Goal: Transaction & Acquisition: Purchase product/service

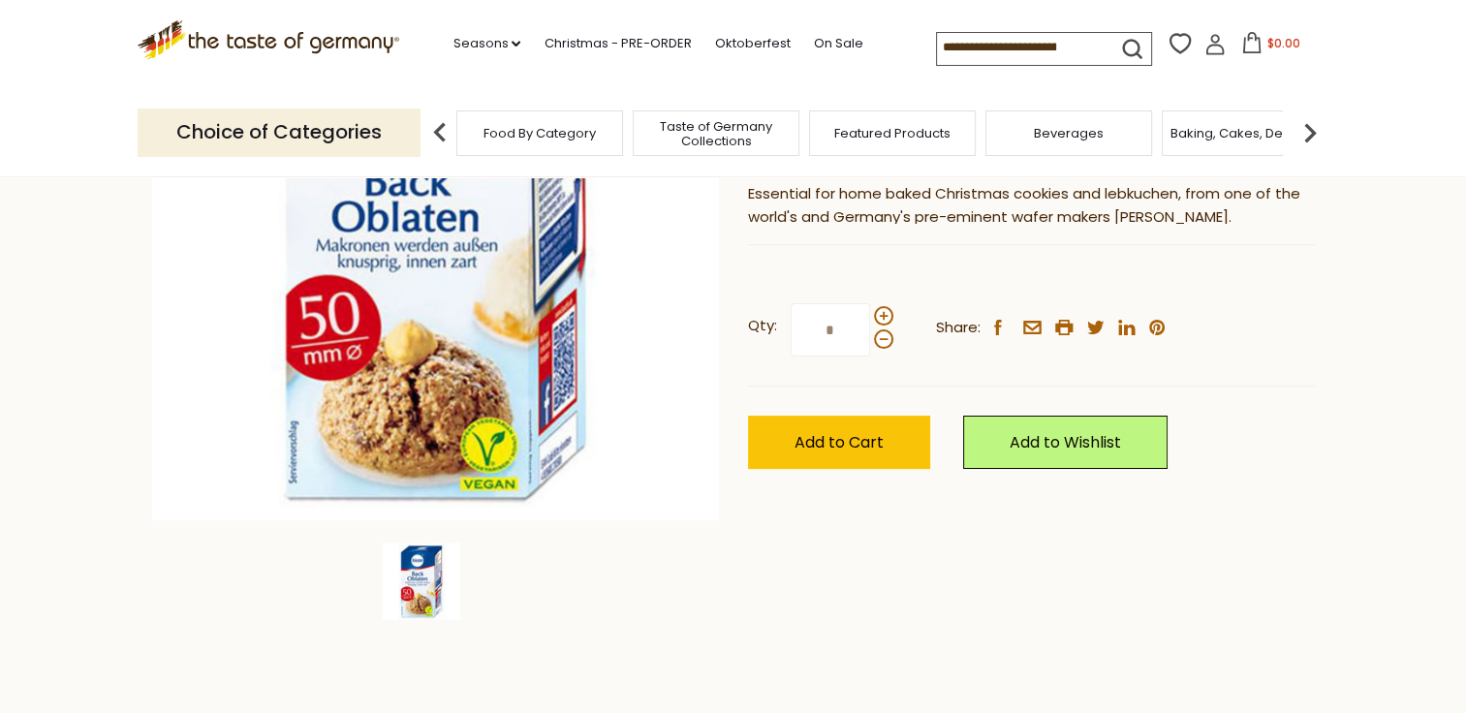
scroll to position [326, 0]
click at [878, 317] on span at bounding box center [883, 314] width 19 height 19
click at [870, 317] on input "*" at bounding box center [830, 328] width 79 height 53
click at [878, 317] on span at bounding box center [883, 314] width 19 height 19
click at [870, 317] on input "*" at bounding box center [830, 328] width 79 height 53
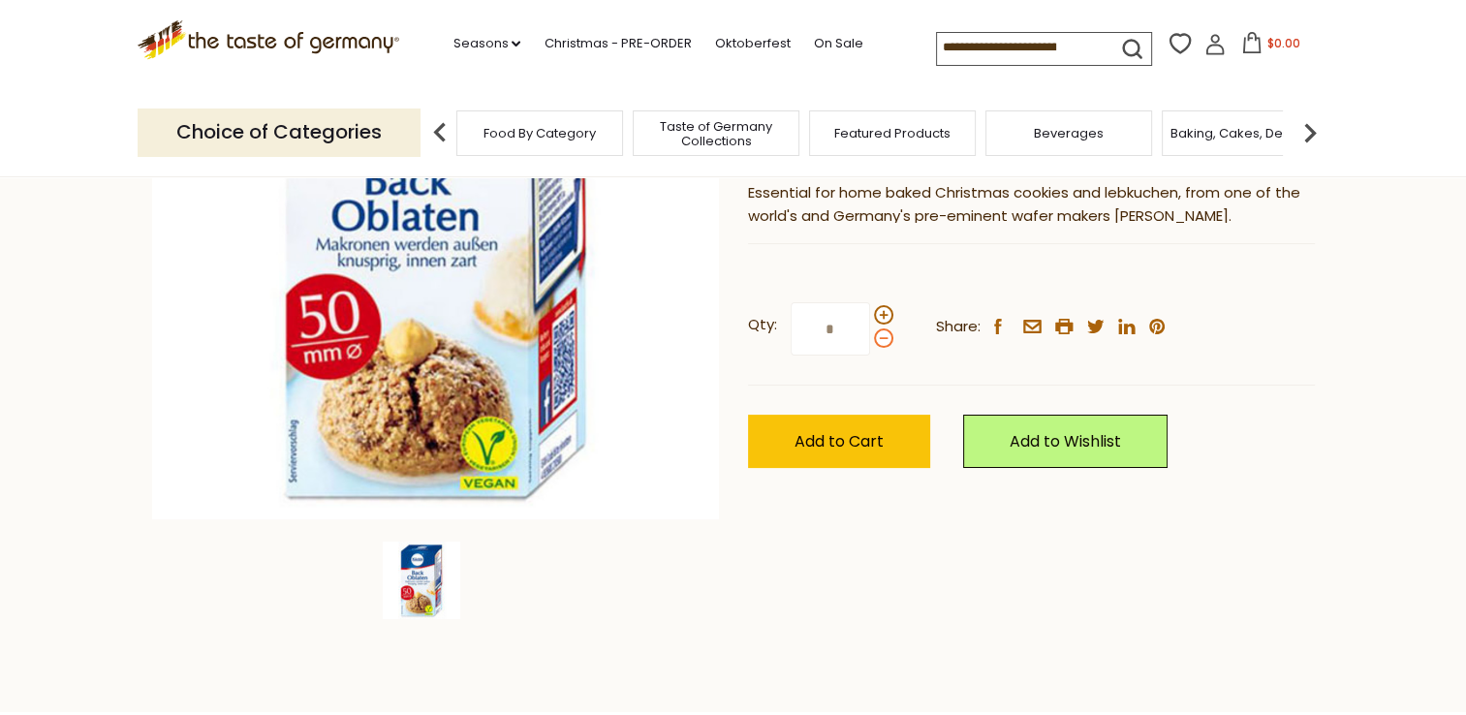
click at [881, 339] on span at bounding box center [883, 337] width 19 height 19
click at [870, 339] on input "*" at bounding box center [830, 328] width 79 height 53
type input "*"
click at [854, 434] on span "Add to Cart" at bounding box center [838, 441] width 89 height 22
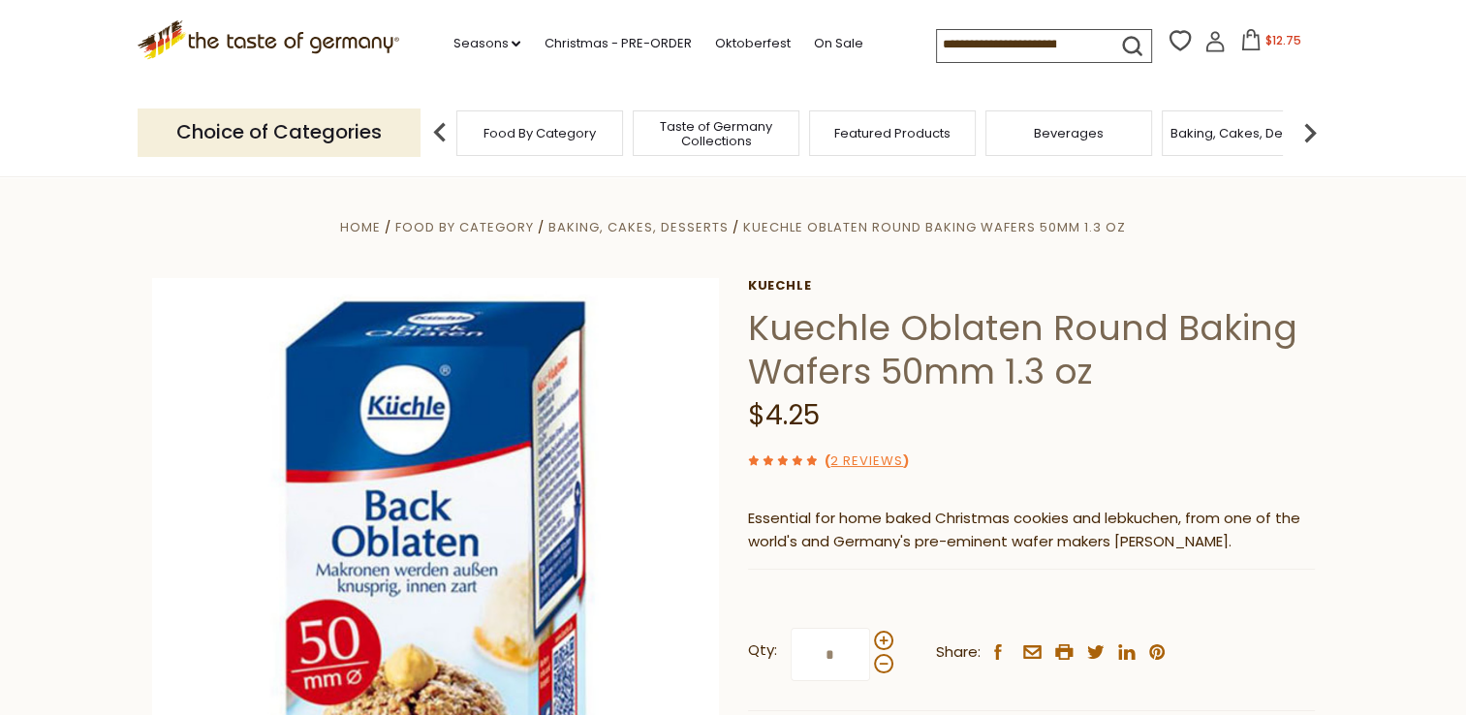
scroll to position [186, 0]
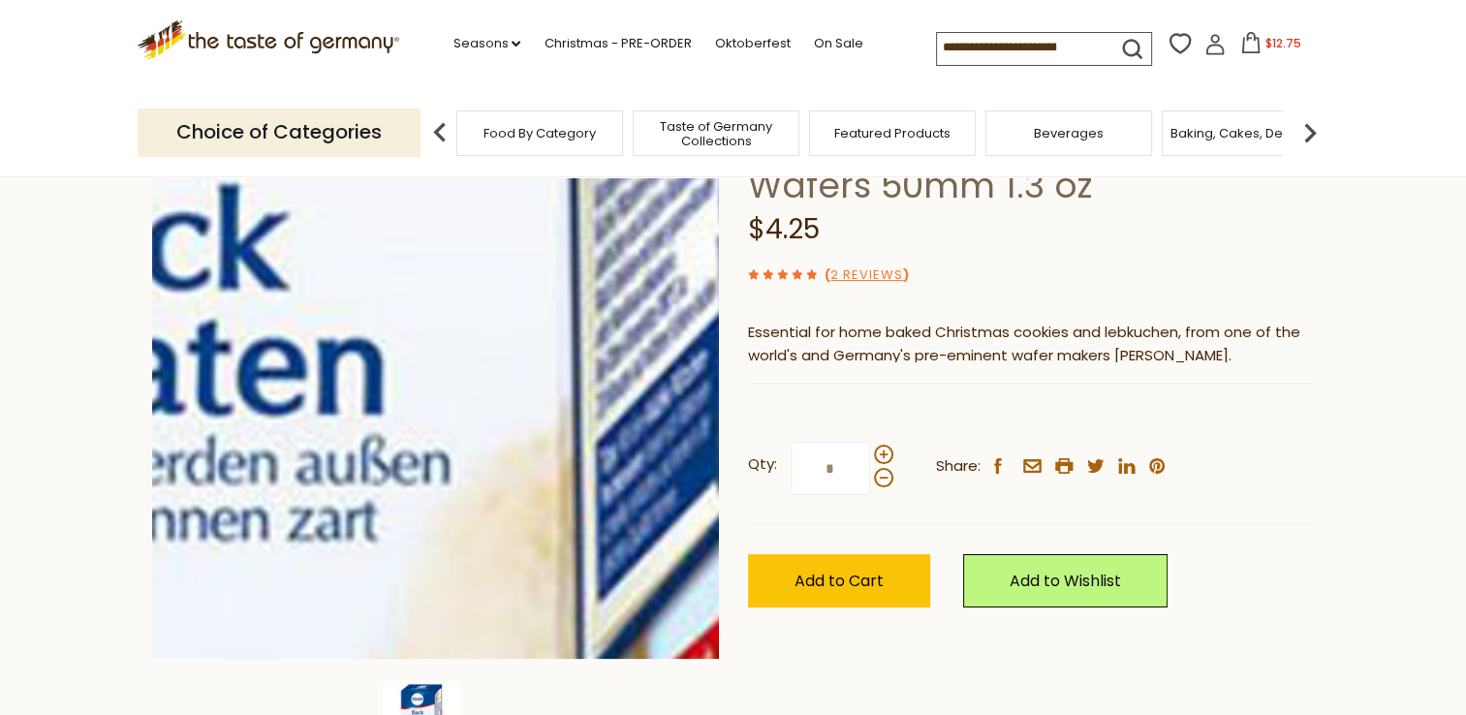
click at [515, 352] on img at bounding box center [435, 375] width 567 height 567
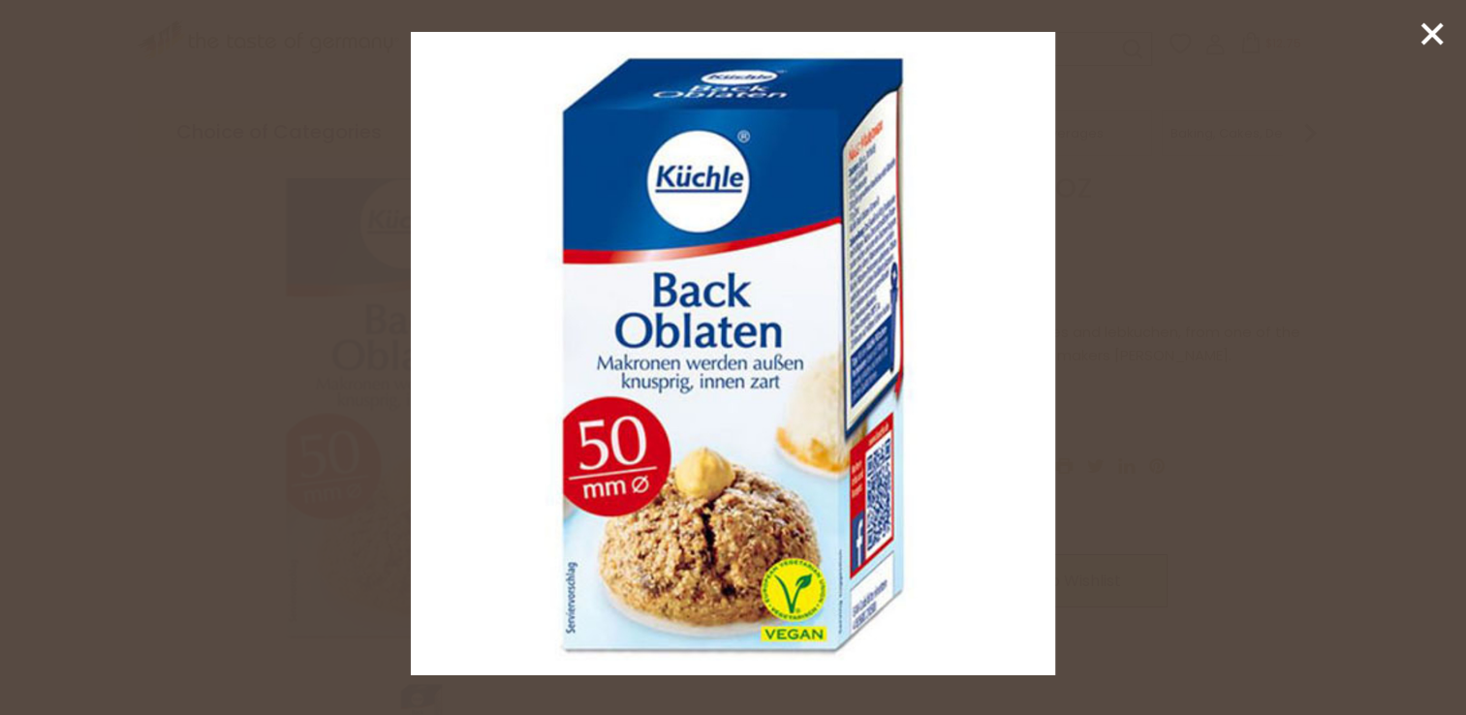
click at [655, 286] on img at bounding box center [732, 353] width 643 height 643
click at [1440, 26] on line at bounding box center [1431, 33] width 19 height 19
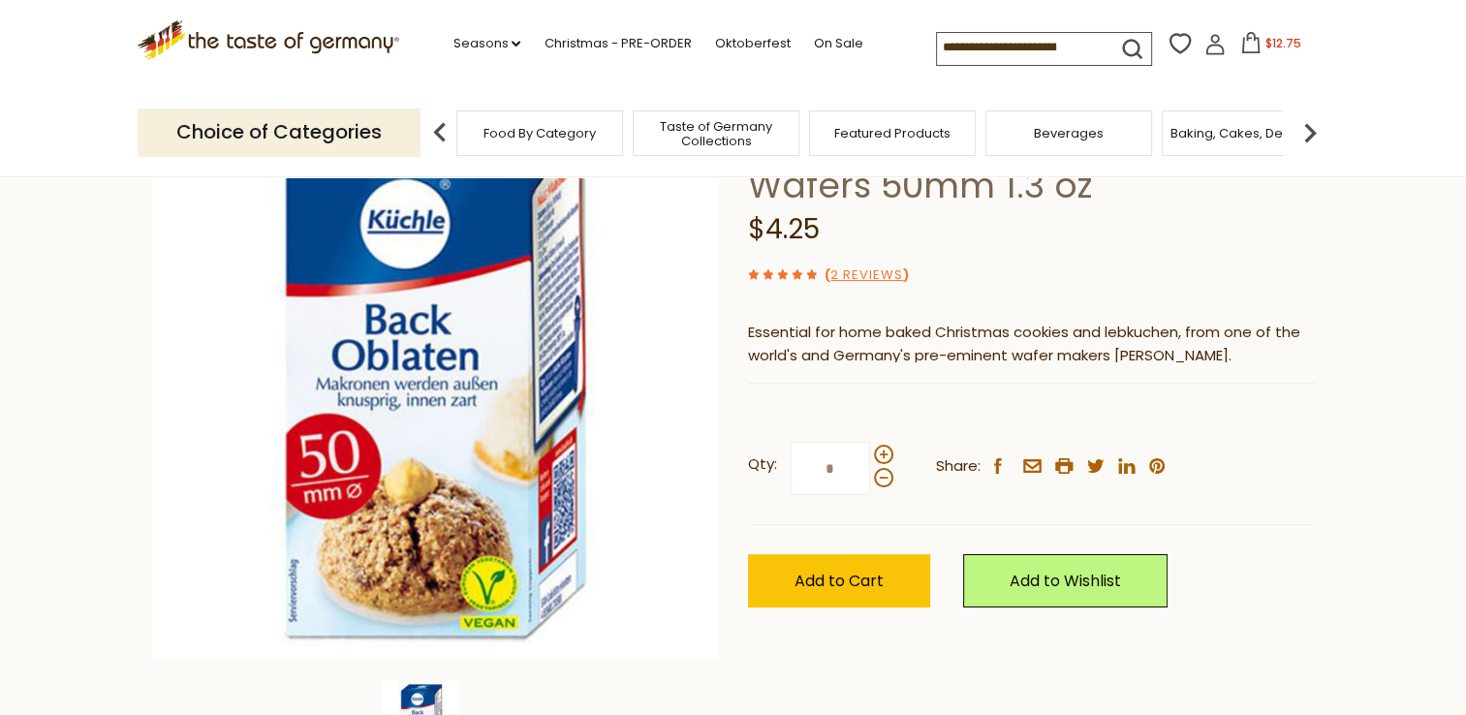
click at [1011, 48] on input at bounding box center [1019, 46] width 164 height 27
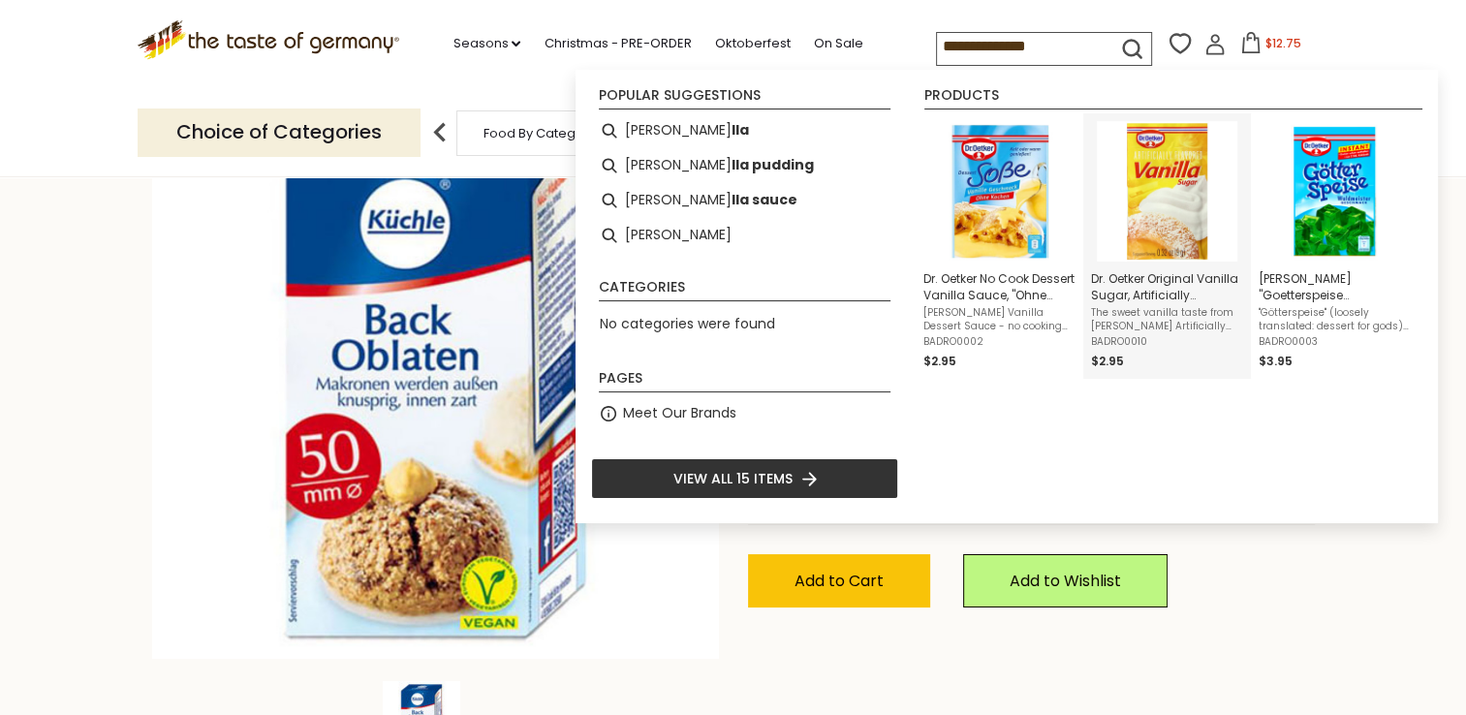
type input "**********"
click at [1136, 176] on img "Dr. Oetker Original Vanilla Sugar, Artificially Flavored, 6 packets .32 oz per …" at bounding box center [1167, 191] width 140 height 140
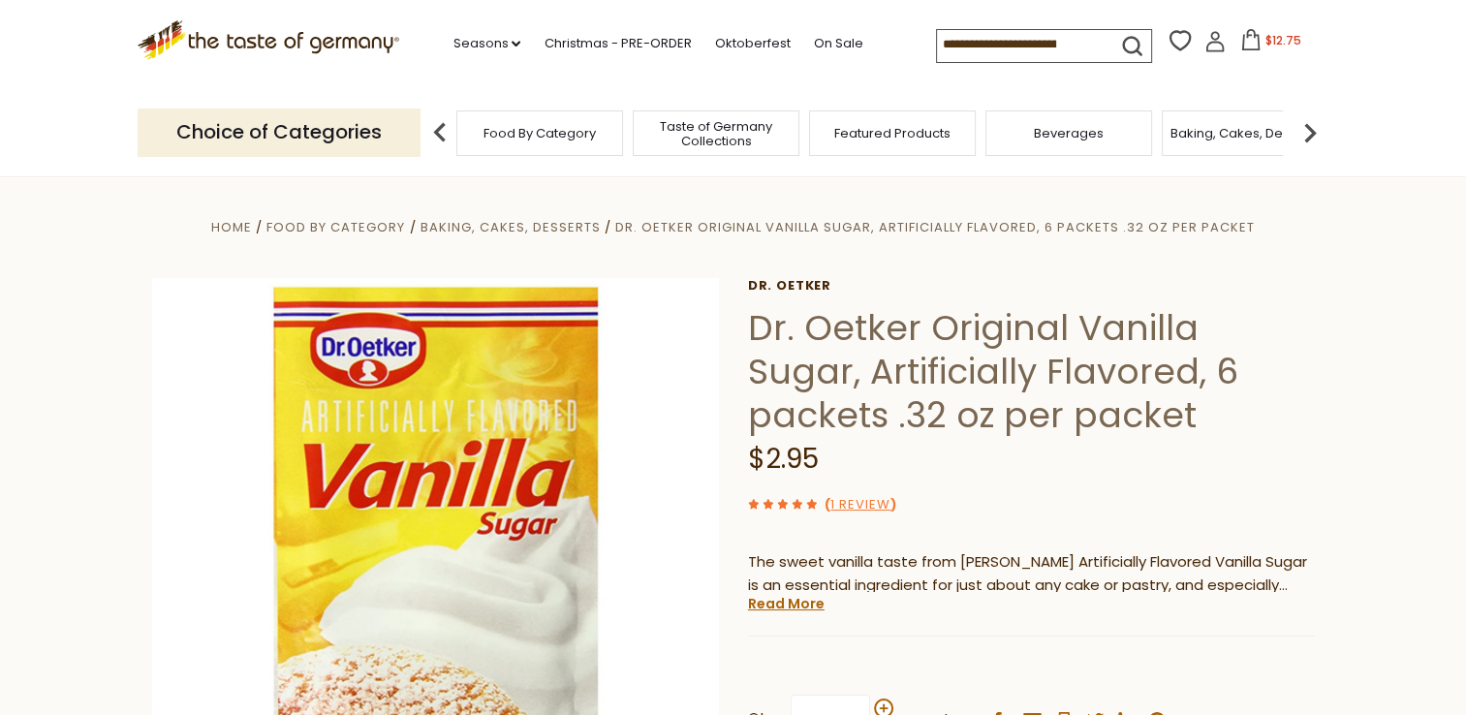
click at [1223, 128] on span "Baking, Cakes, Desserts" at bounding box center [1245, 133] width 150 height 15
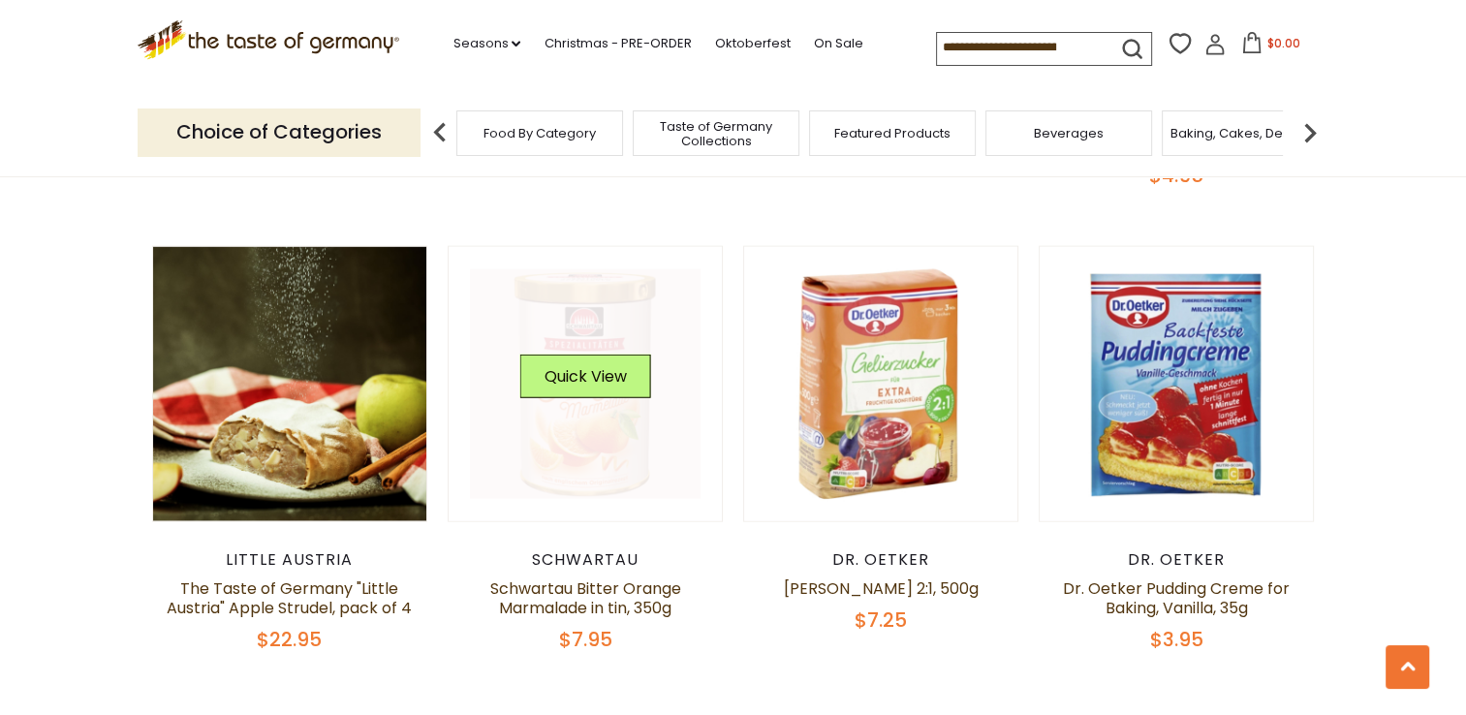
scroll to position [4546, 0]
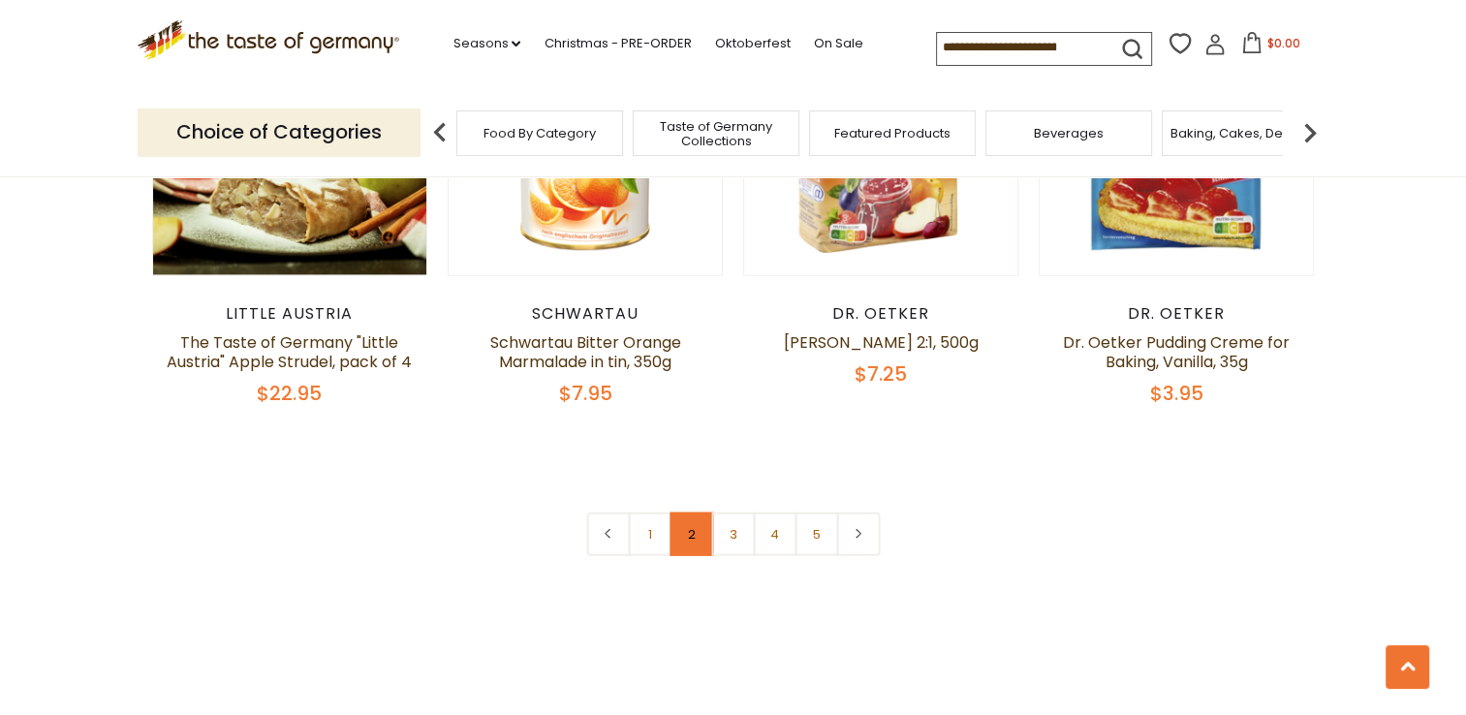
click at [682, 512] on link "2" at bounding box center [691, 534] width 44 height 44
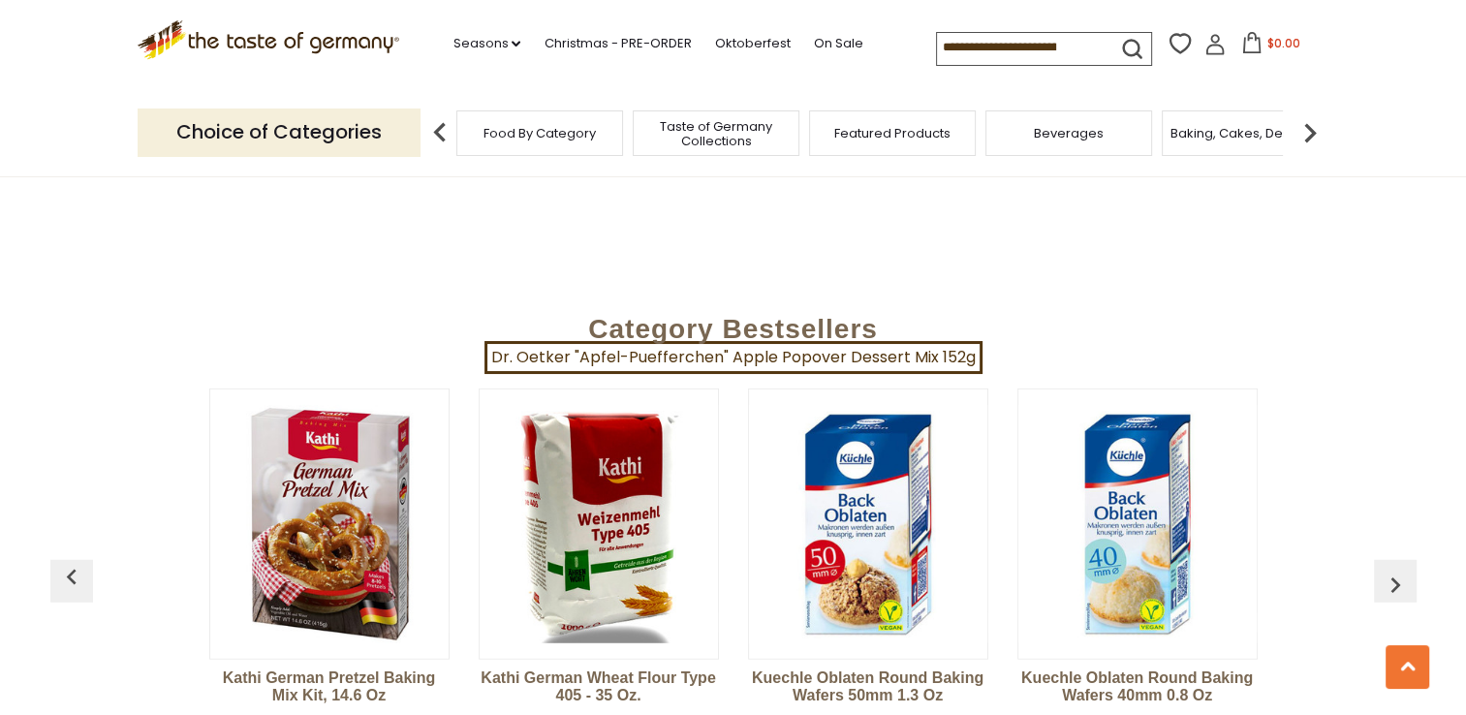
scroll to position [5019, 0]
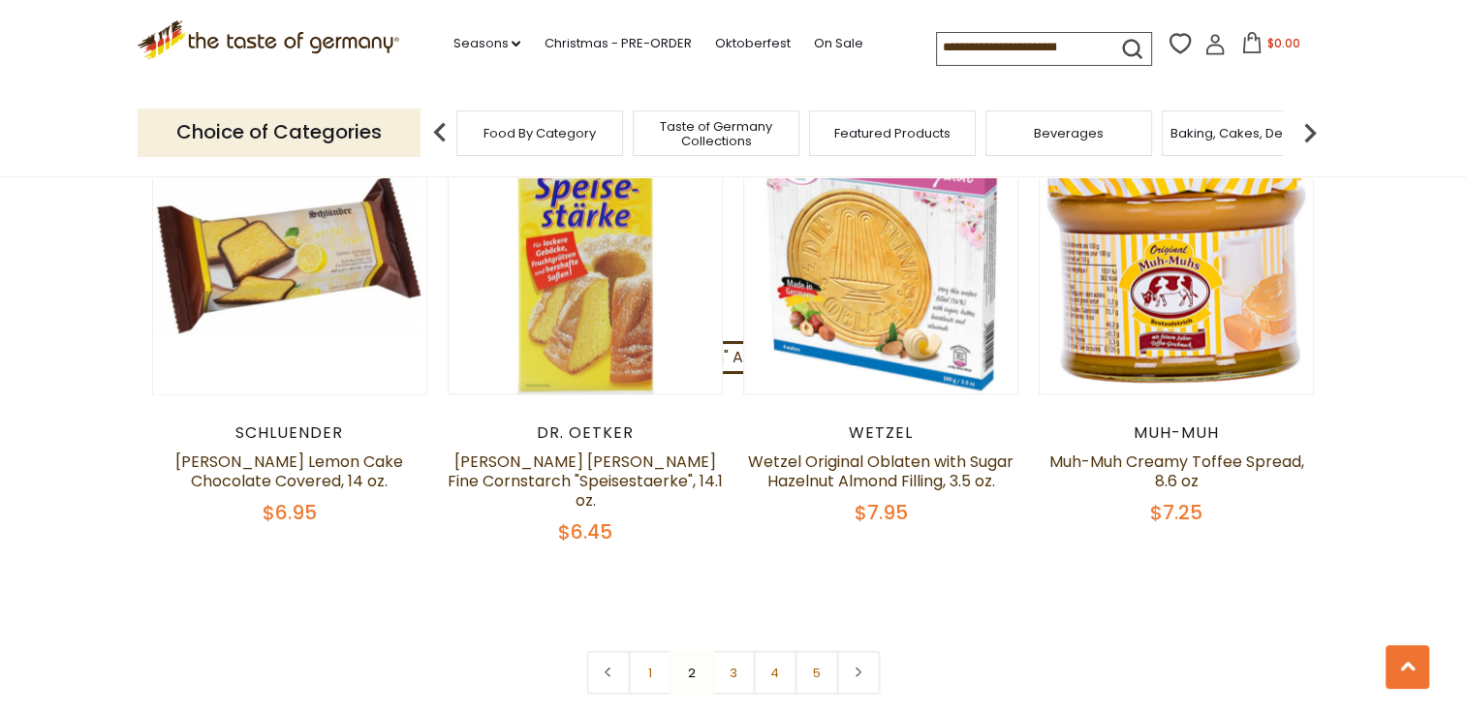
scroll to position [4438, 0]
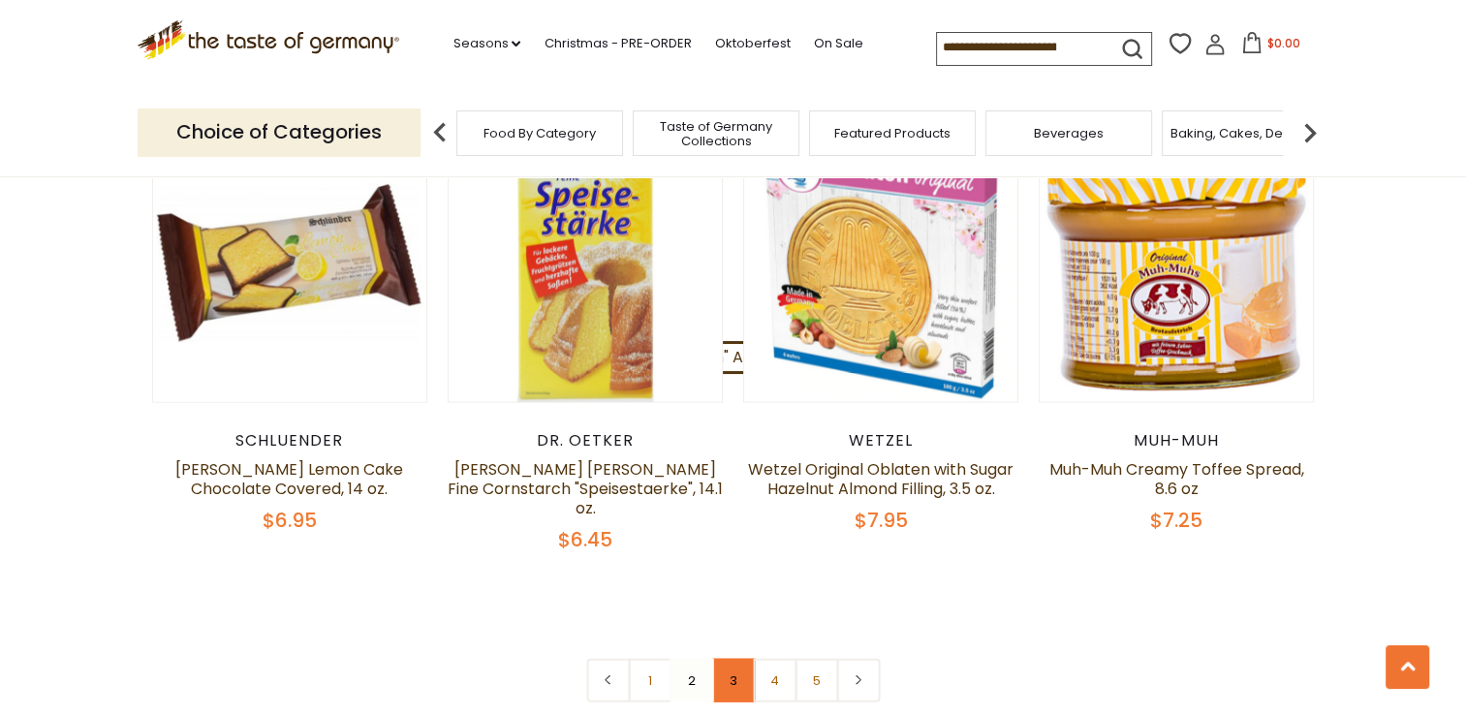
click at [726, 659] on link "3" at bounding box center [733, 681] width 44 height 44
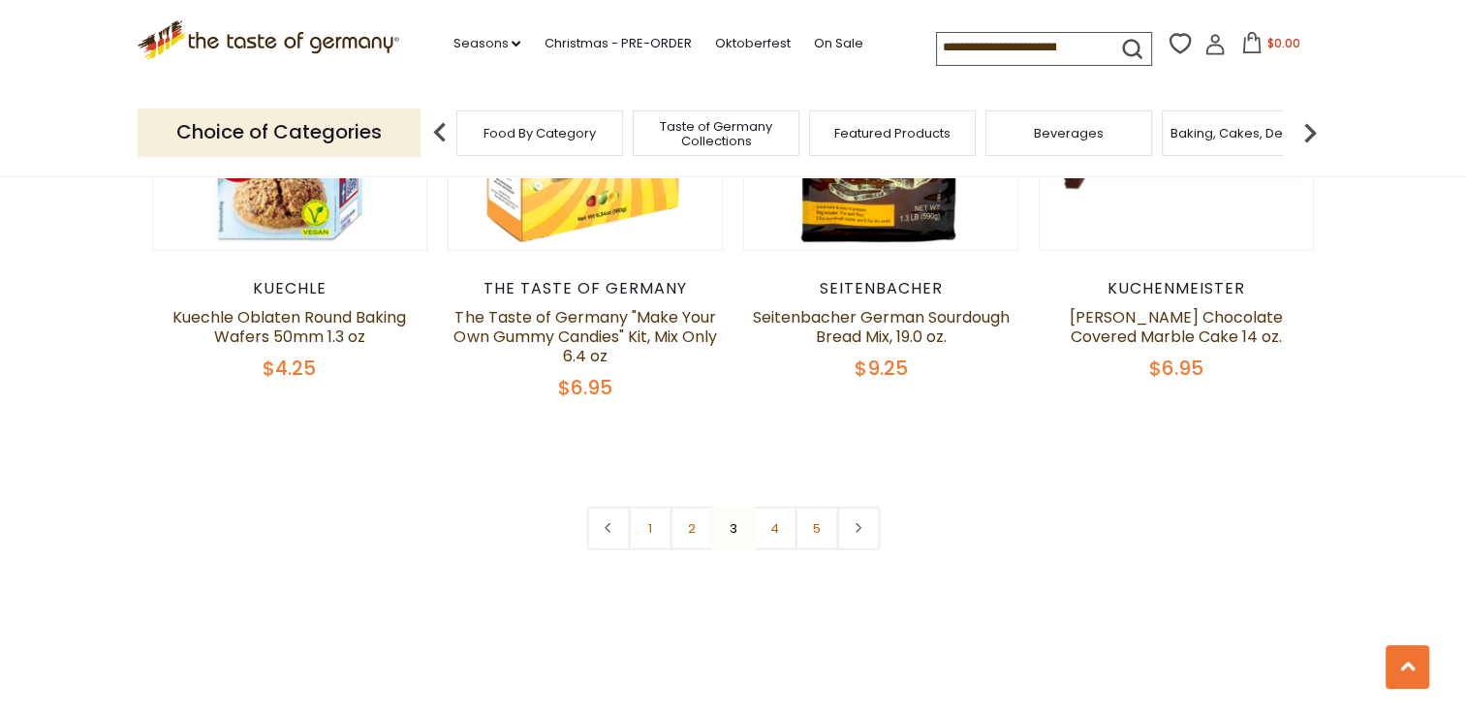
scroll to position [4589, 0]
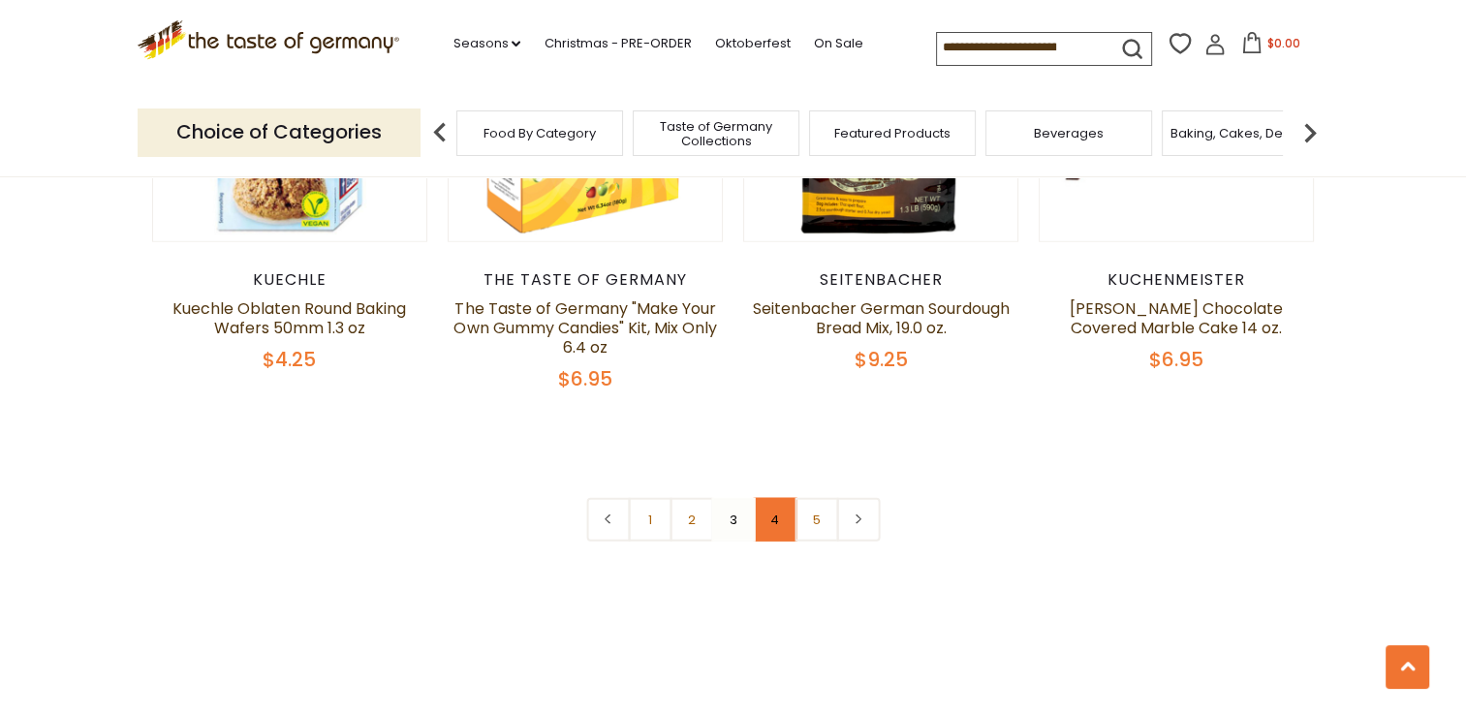
click at [782, 517] on link "4" at bounding box center [775, 520] width 44 height 44
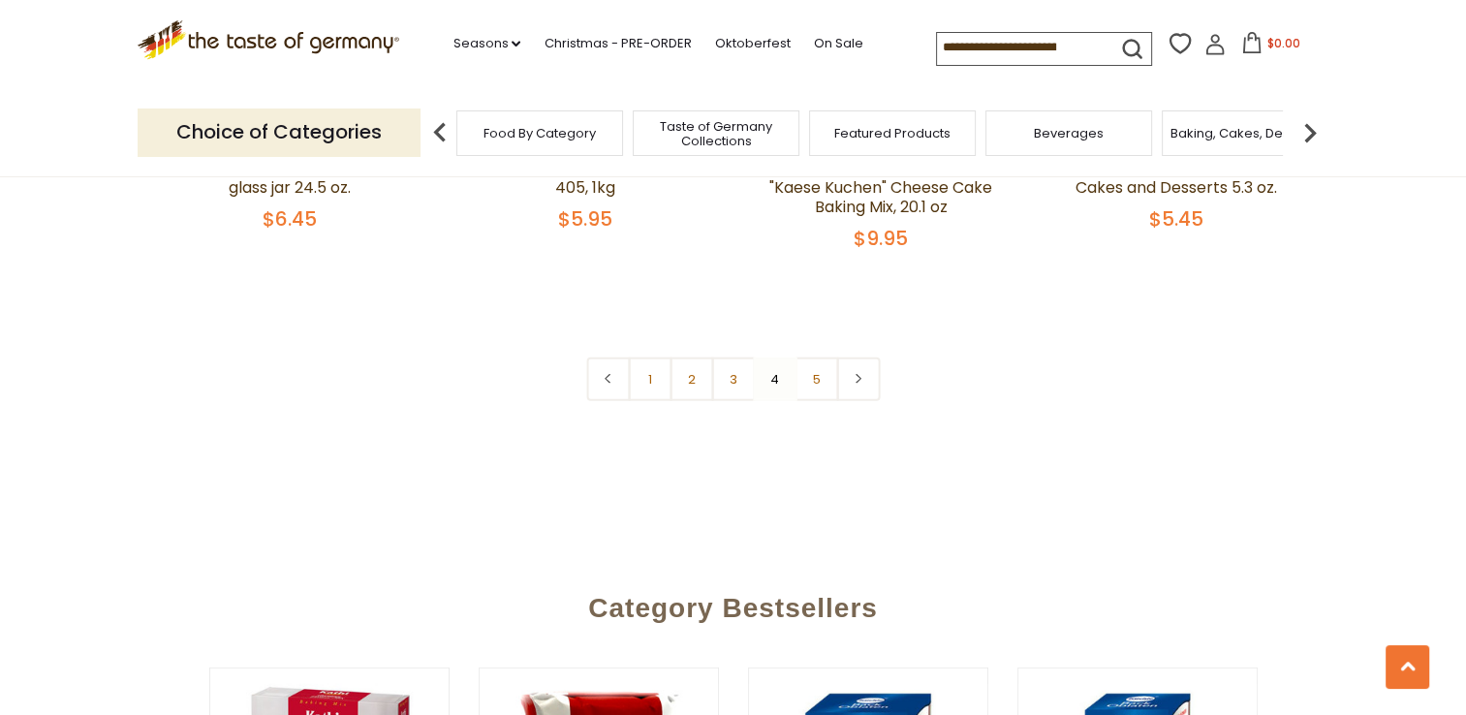
scroll to position [4740, 0]
click at [808, 357] on link "5" at bounding box center [816, 379] width 44 height 44
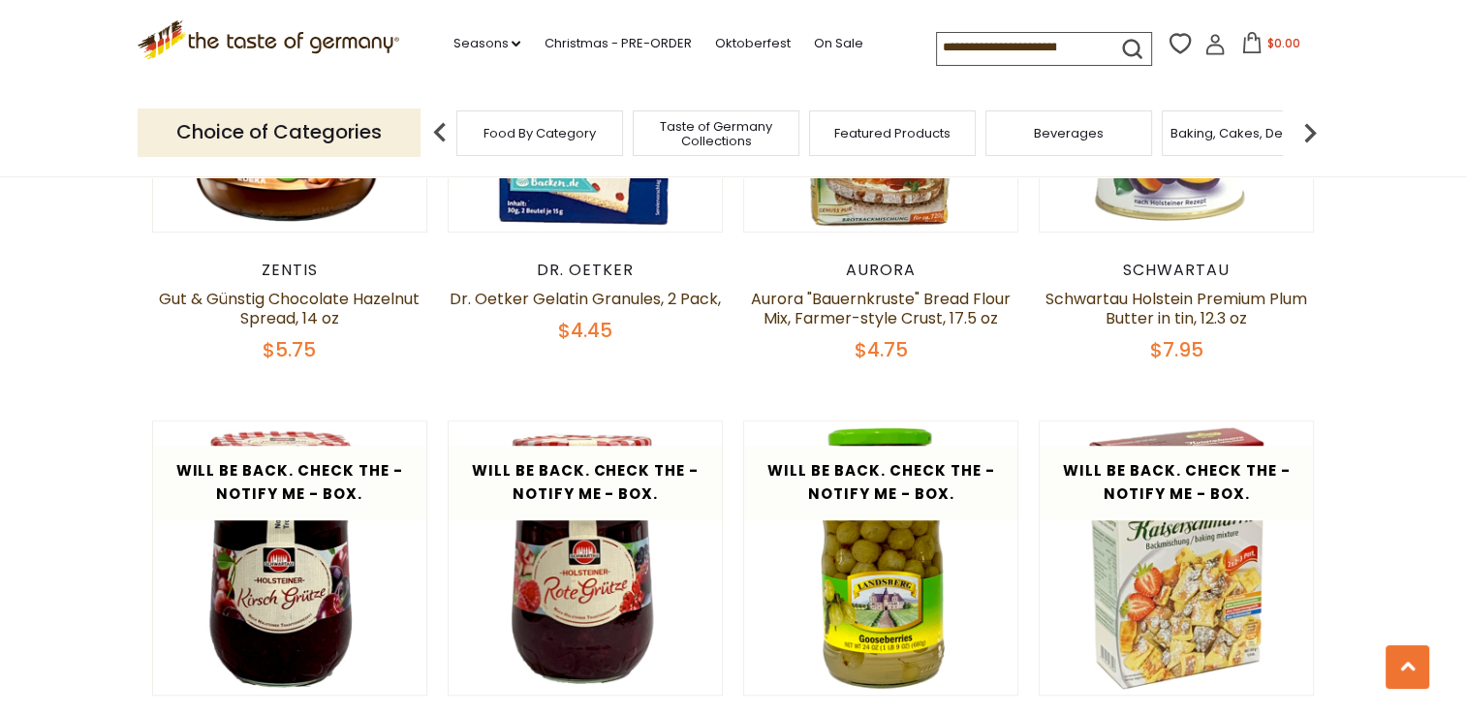
scroll to position [1217, 0]
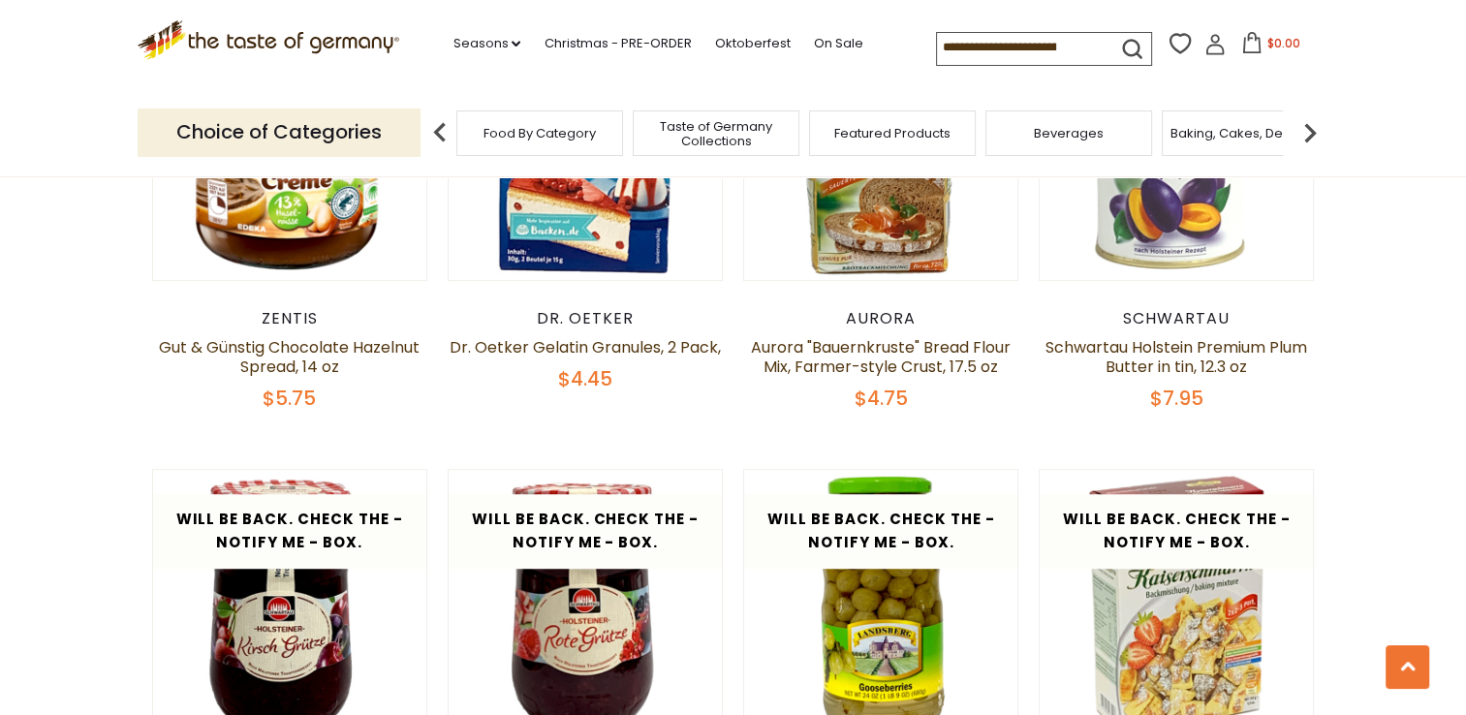
click at [1024, 41] on input at bounding box center [1019, 46] width 164 height 27
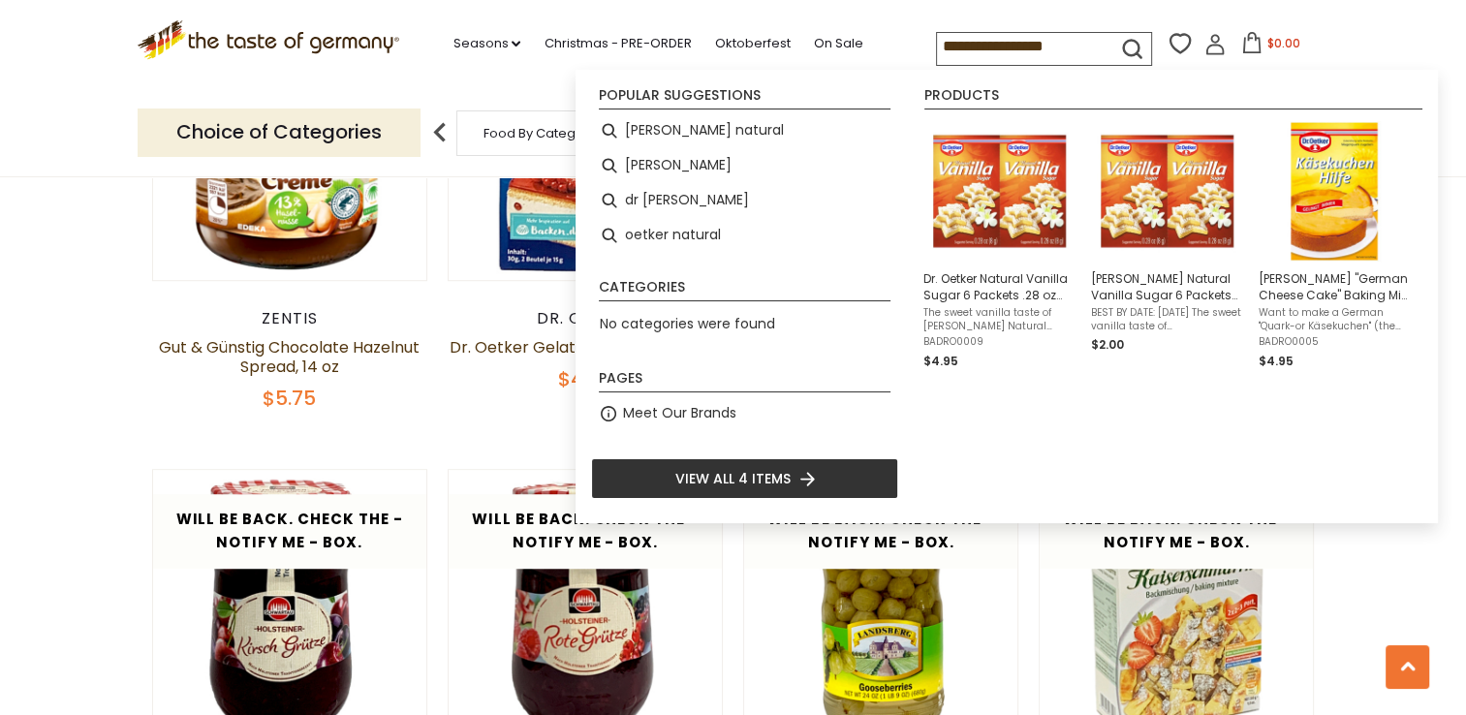
type input "**********"
click at [975, 274] on span "Dr. Oetker Natural Vanilla Sugar 6 Packets .28 oz per packet" at bounding box center [999, 286] width 152 height 33
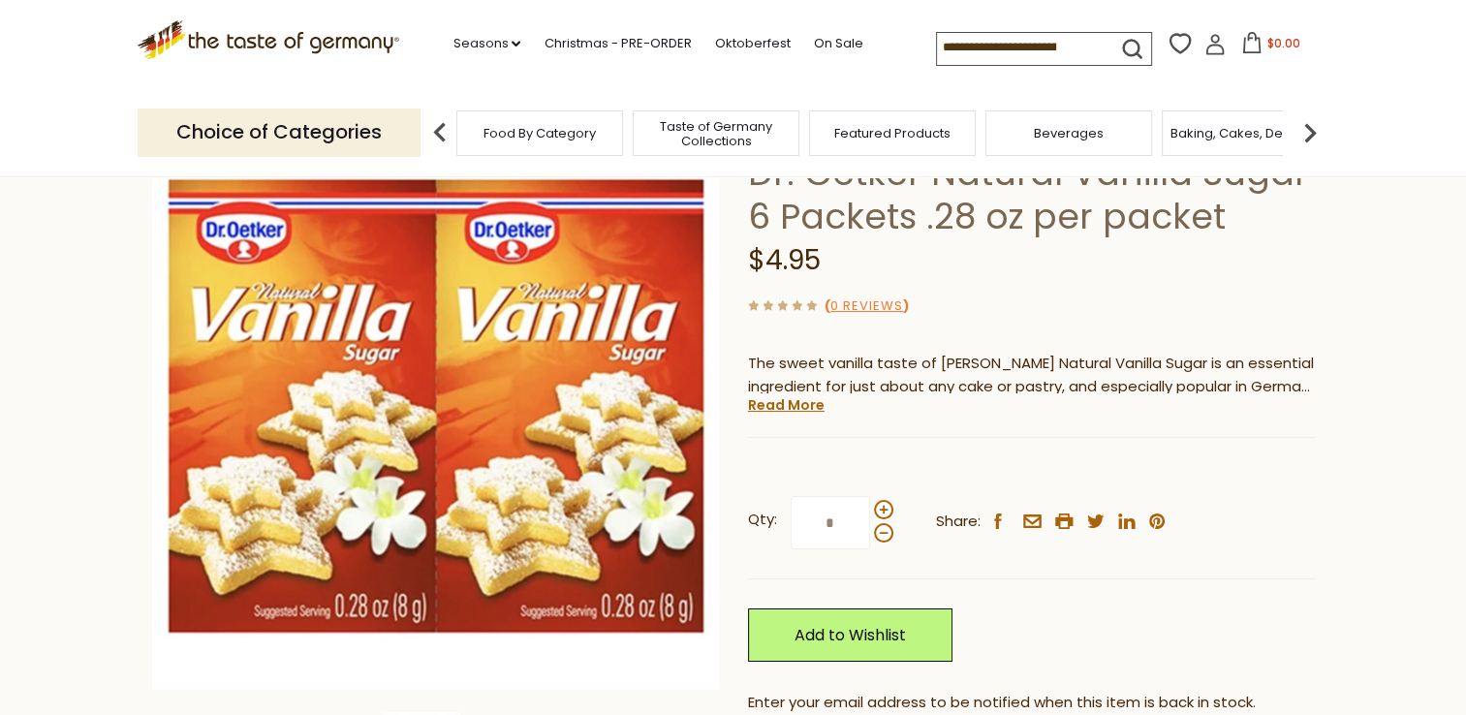
scroll to position [159, 0]
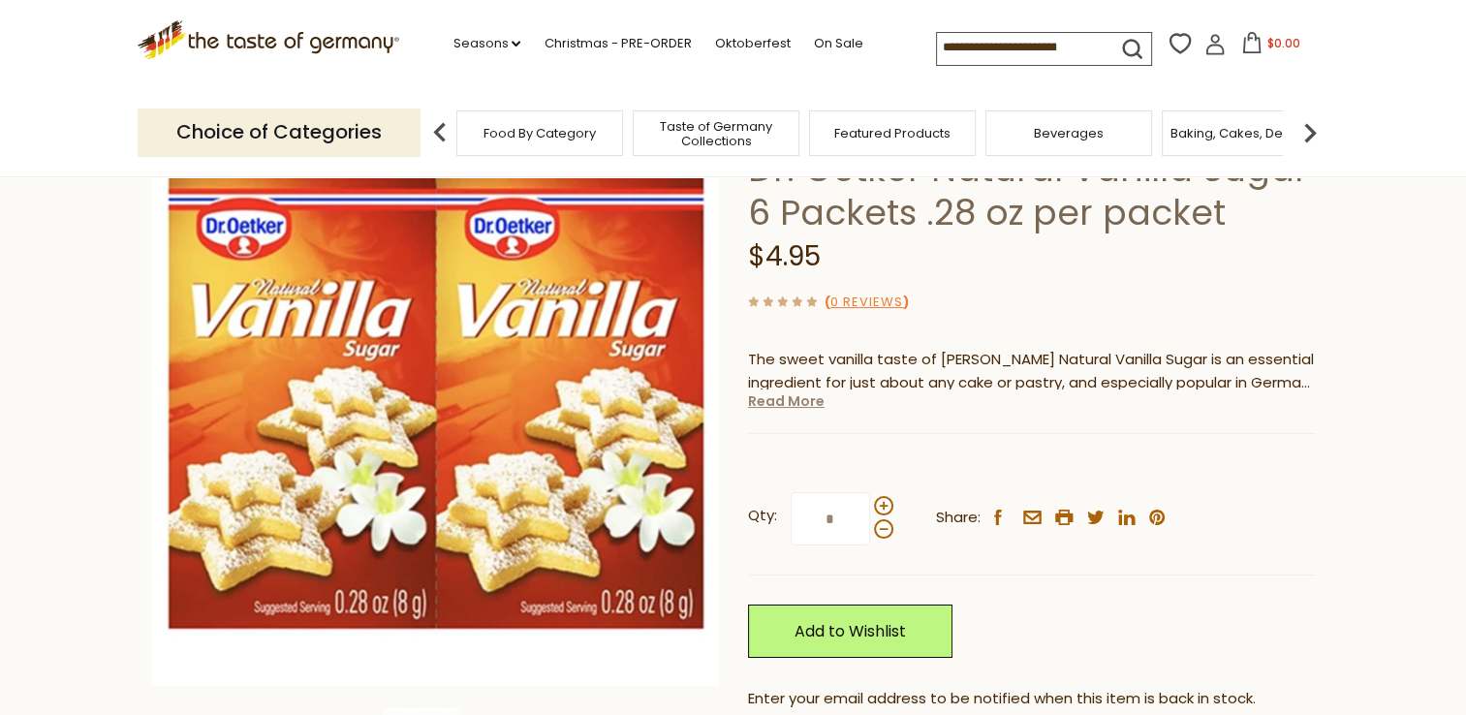
click at [777, 401] on link "Read More" at bounding box center [786, 400] width 77 height 19
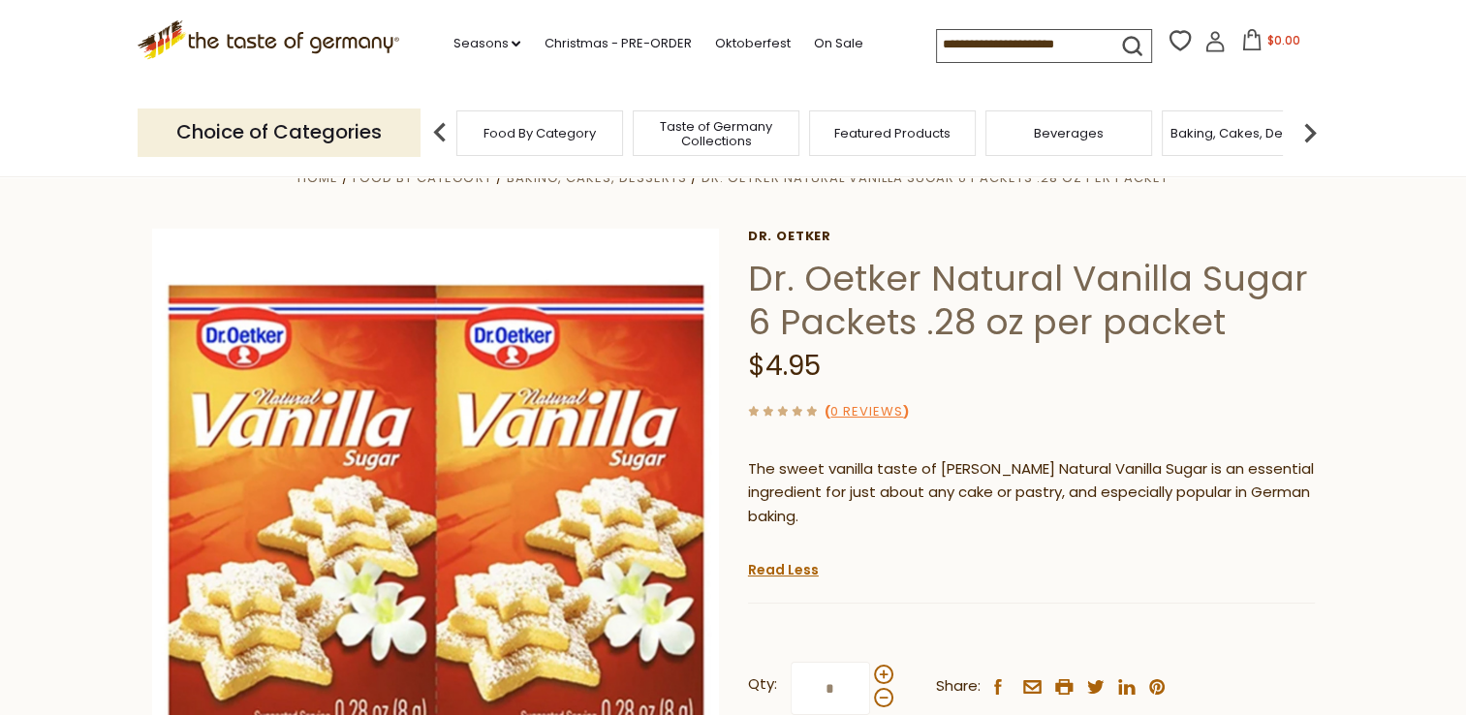
scroll to position [0, 0]
